Goal: Find specific page/section: Find specific page/section

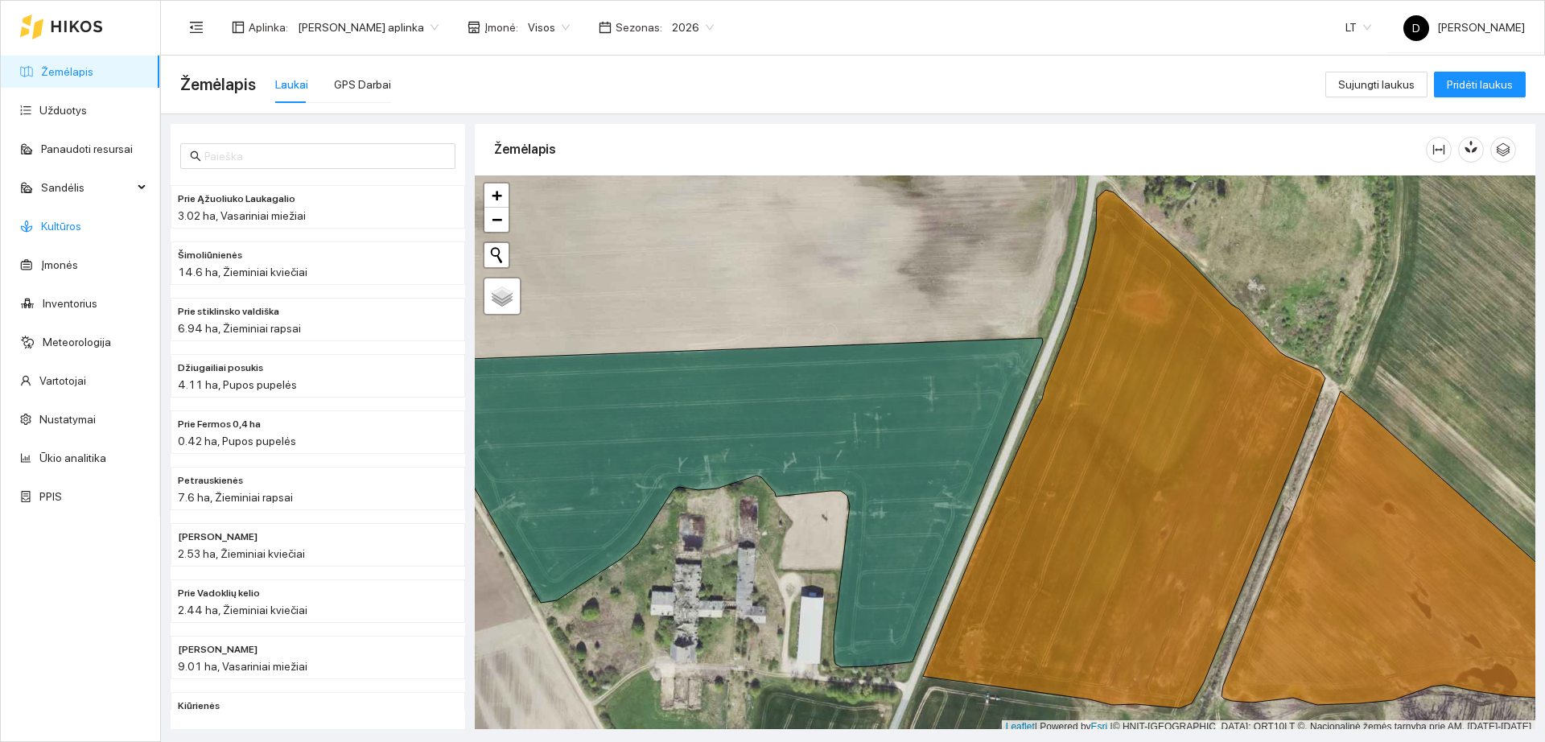
click at [79, 230] on link "Kultūros" at bounding box center [61, 226] width 40 height 13
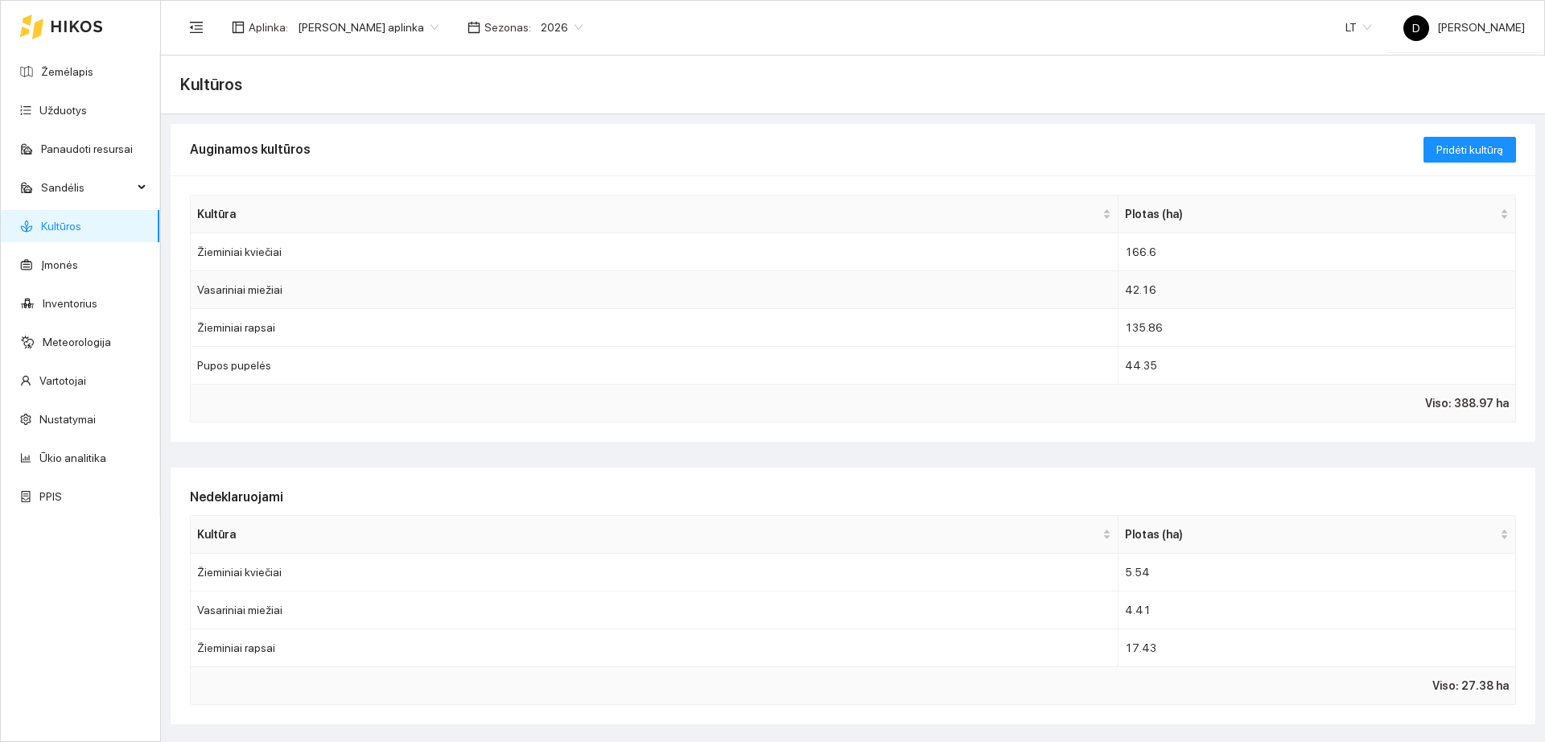
click at [511, 293] on td "Vasariniai miežiai" at bounding box center [655, 290] width 928 height 38
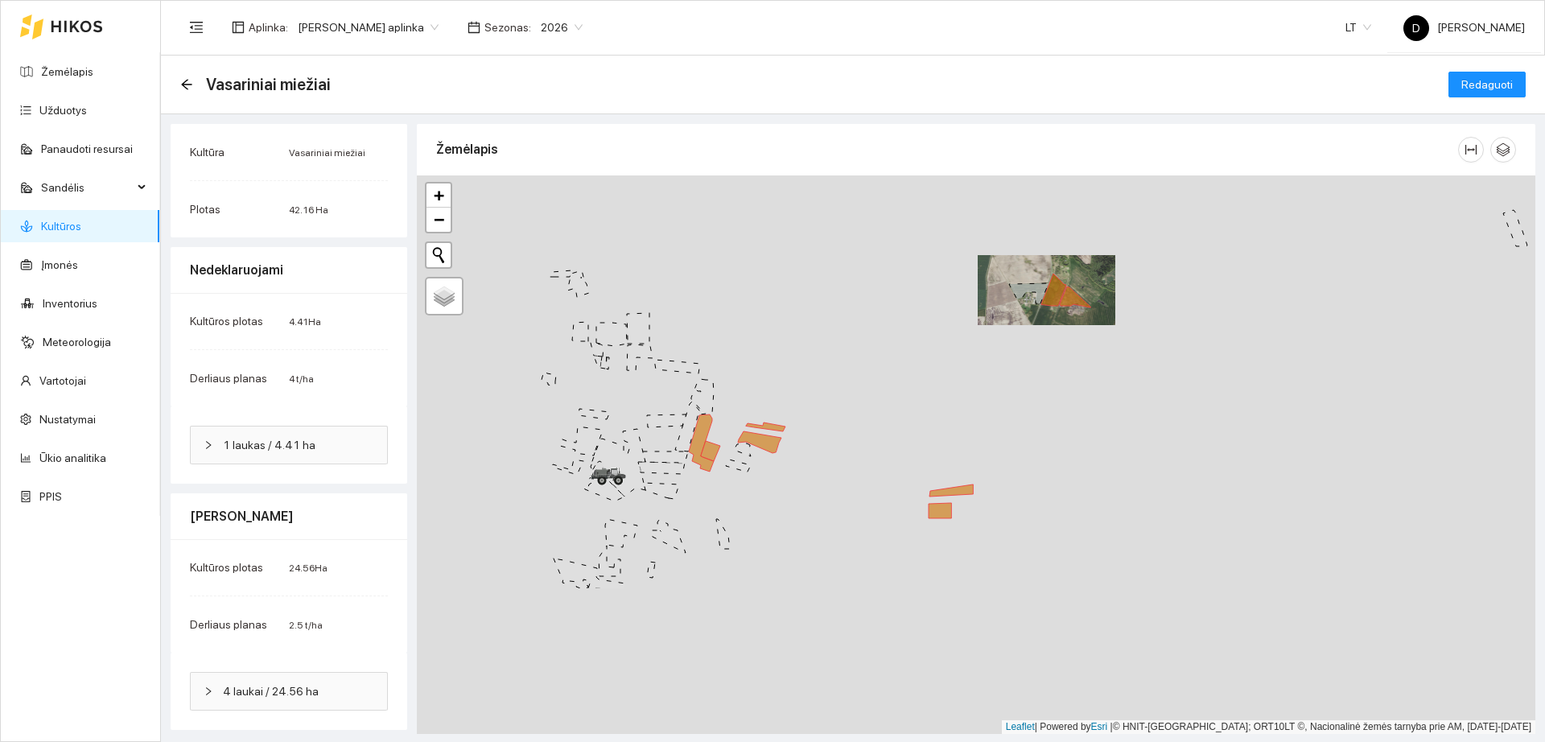
drag, startPoint x: 1056, startPoint y: 636, endPoint x: 1024, endPoint y: 444, distance: 195.1
click at [1024, 444] on div "+ − Nieko nerasta. Bandykite dar kartą." at bounding box center [976, 454] width 1119 height 559
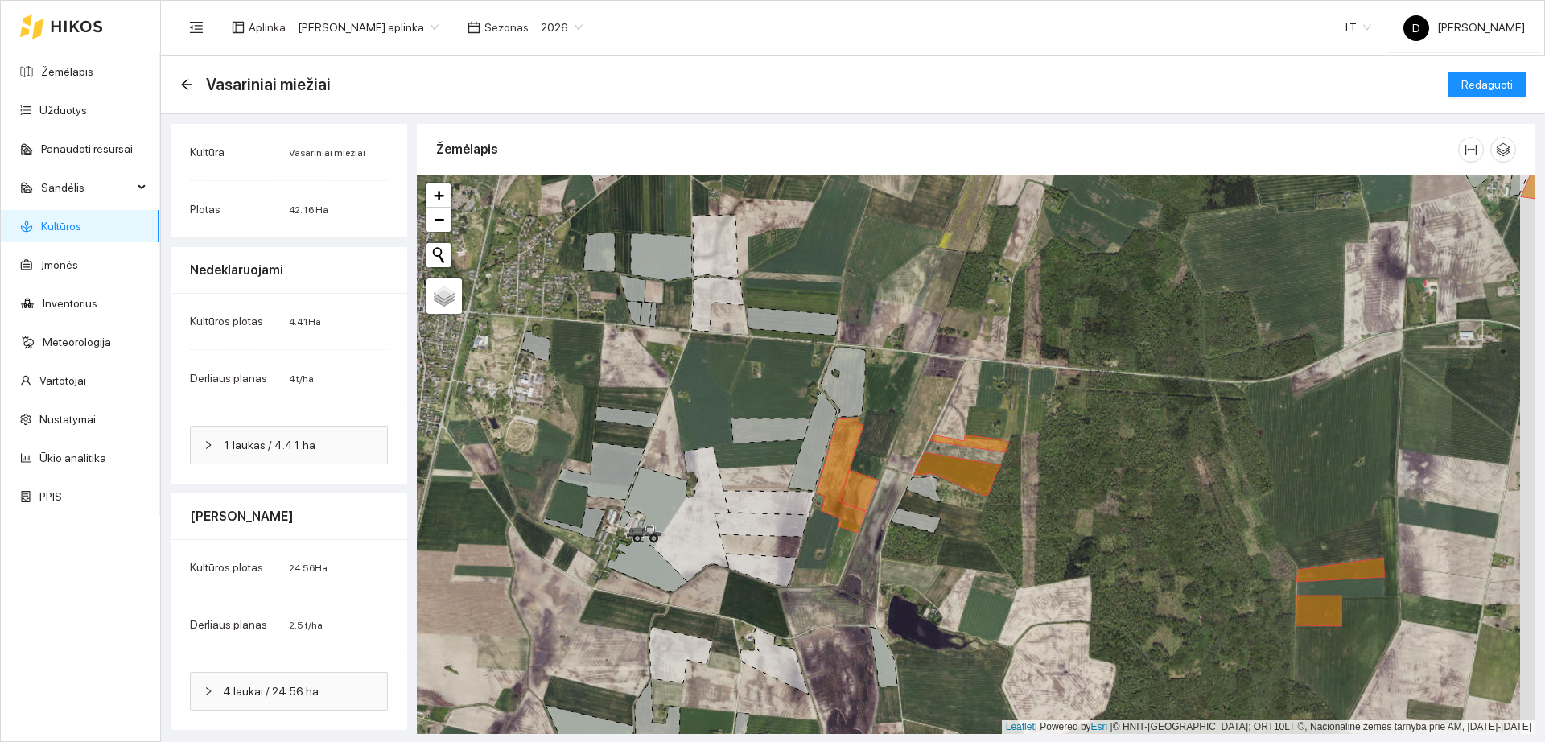
click at [61, 220] on link "Kultūros" at bounding box center [61, 226] width 40 height 13
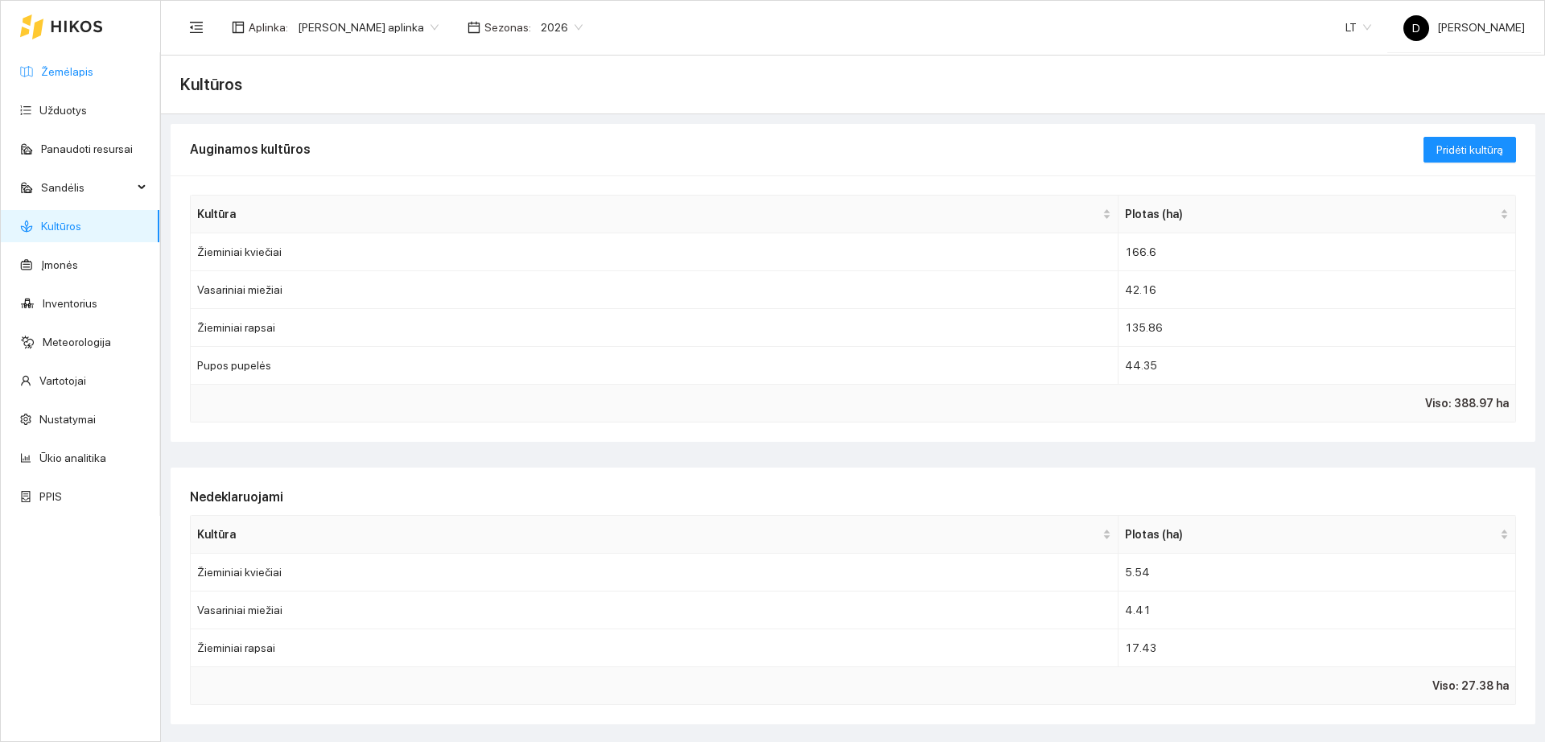
drag, startPoint x: 1545, startPoint y: 367, endPoint x: 82, endPoint y: 67, distance: 1493.0
click at [82, 67] on link "Žemėlapis" at bounding box center [67, 71] width 52 height 13
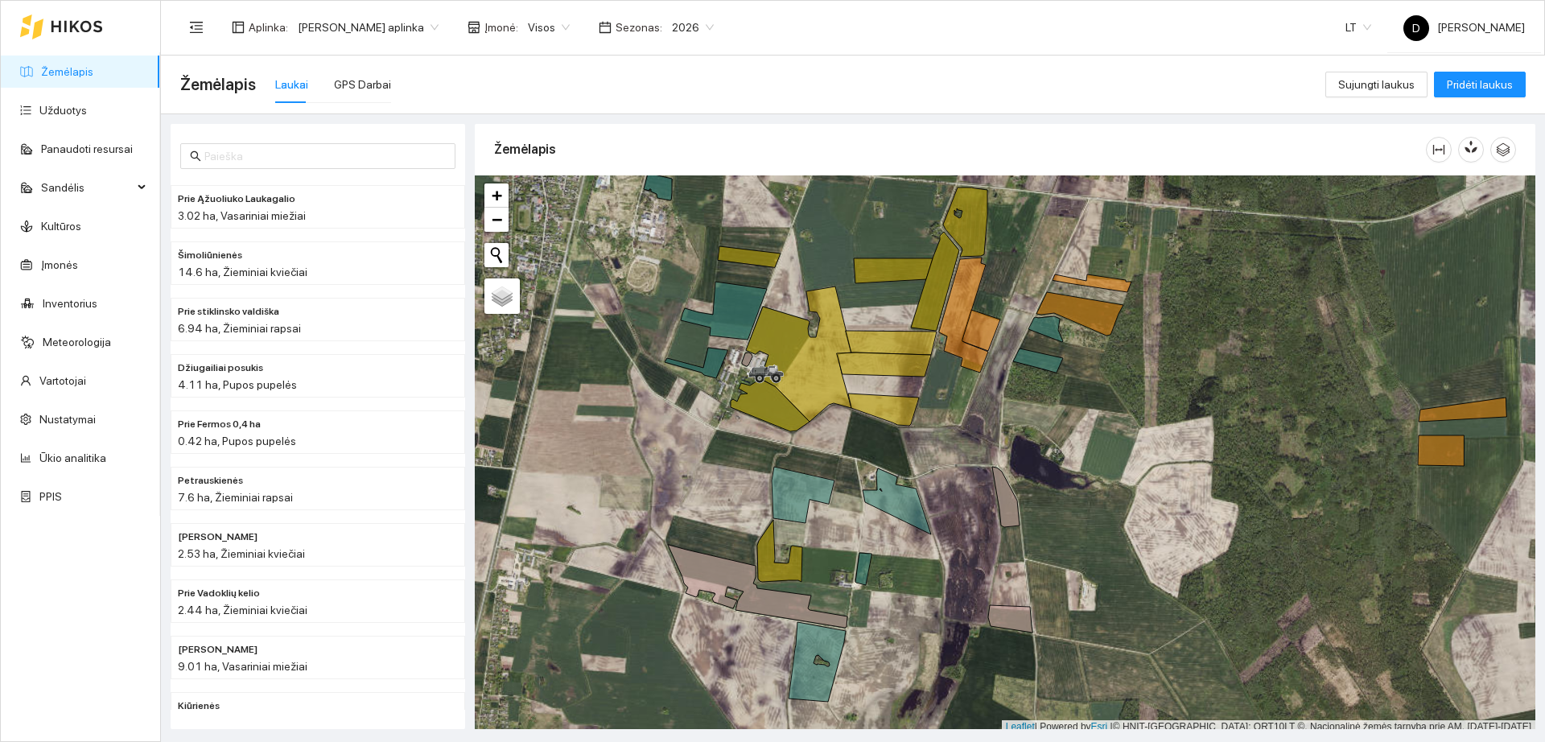
scroll to position [5, 0]
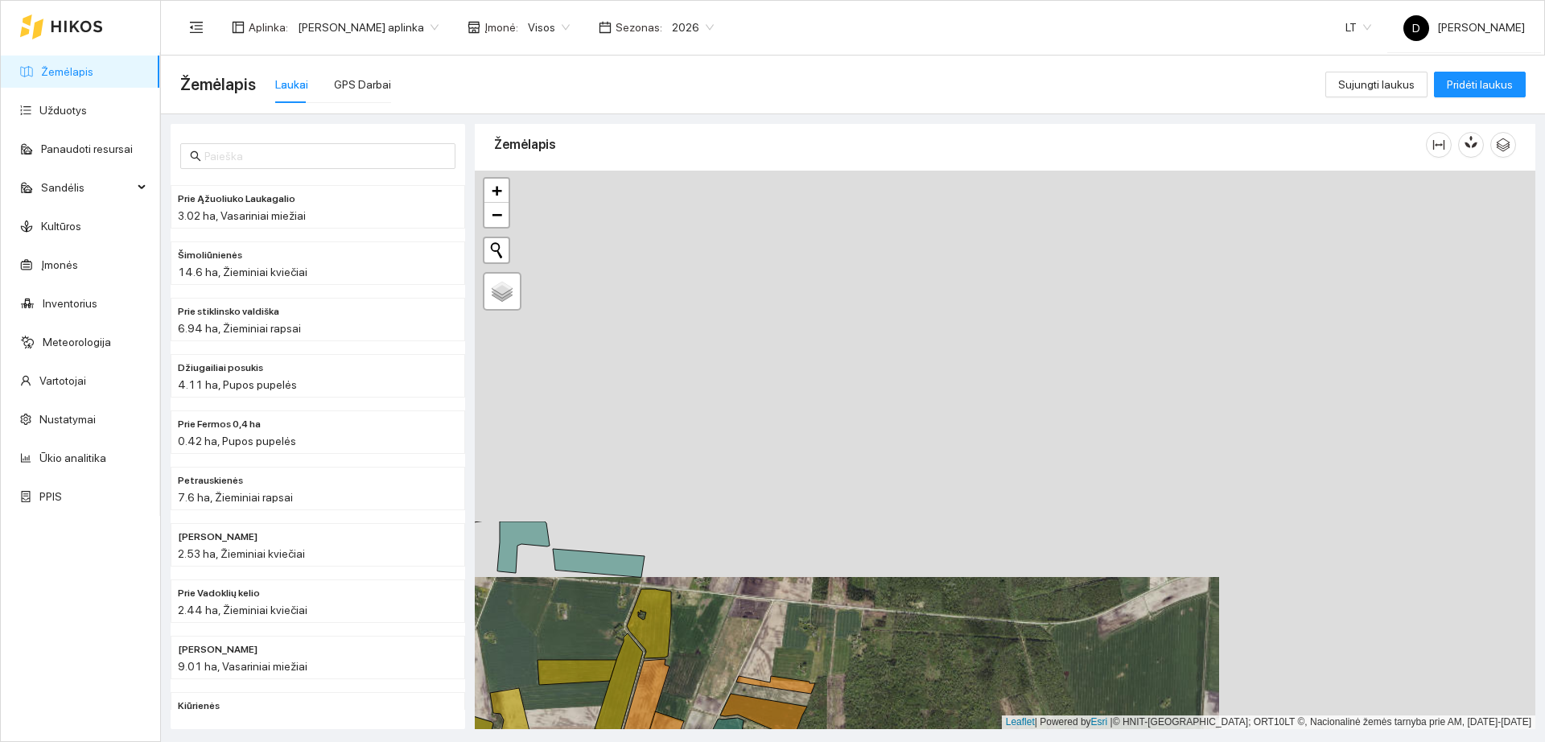
drag, startPoint x: 1335, startPoint y: 340, endPoint x: 1021, endPoint y: 684, distance: 465.5
click at [1002, 741] on html "Žemėlapis Užduotys Panaudoti resursai Sandėlis Kultūros Įmonės Inventorius Mete…" at bounding box center [772, 371] width 1545 height 742
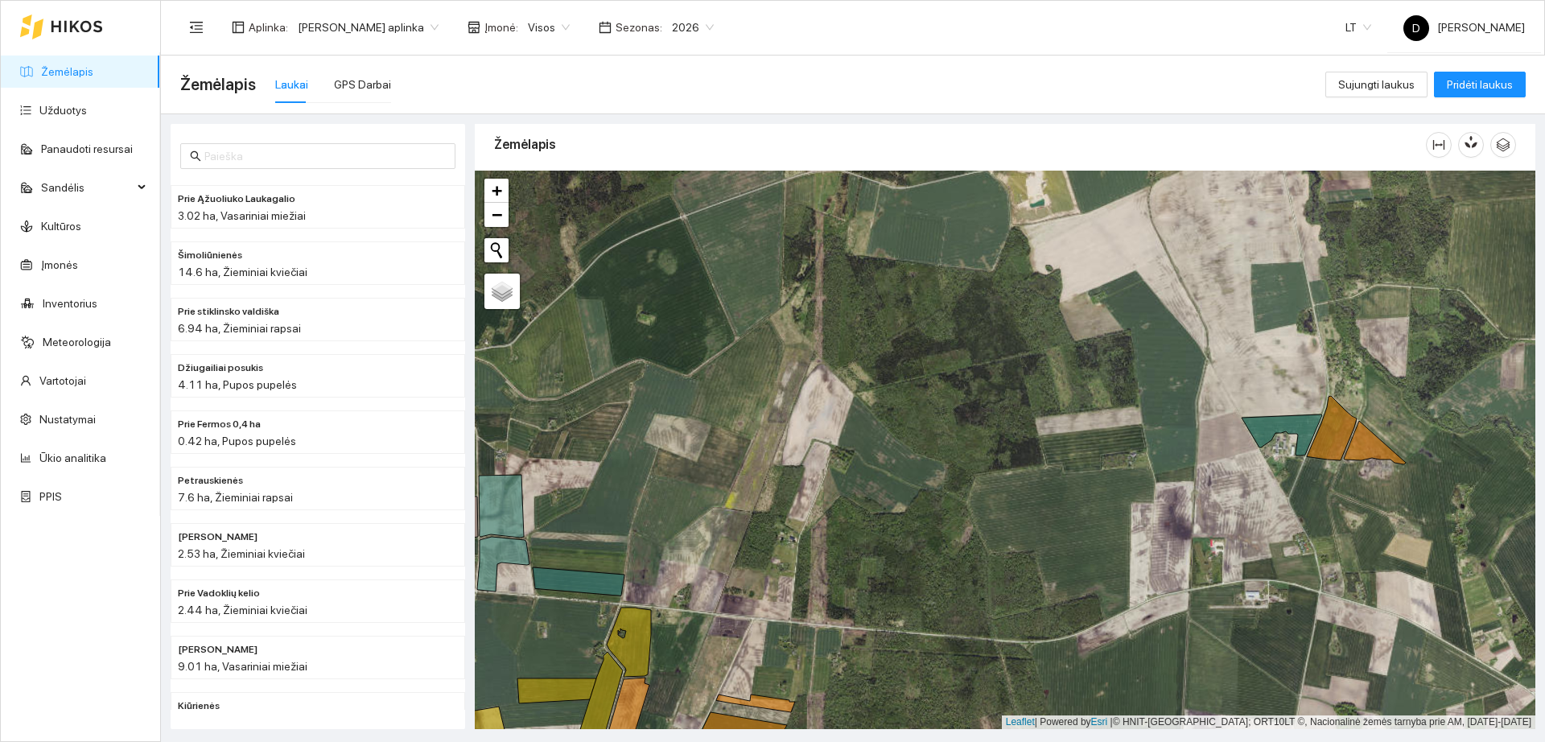
click at [1005, 49] on div "Aplinka : [PERSON_NAME] aplinka Įmonė : Visos Sezonas : 2026 LT D [PERSON_NAME]" at bounding box center [852, 27] width 1345 height 52
